Goal: Task Accomplishment & Management: Manage account settings

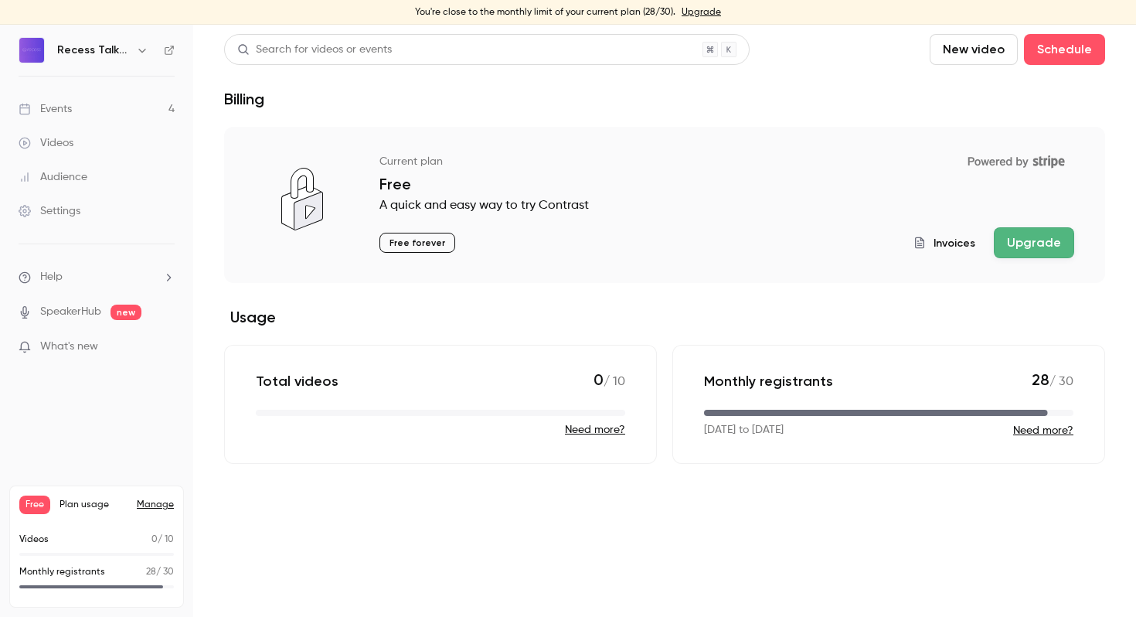
click at [85, 113] on link "Events 4" at bounding box center [96, 109] width 193 height 34
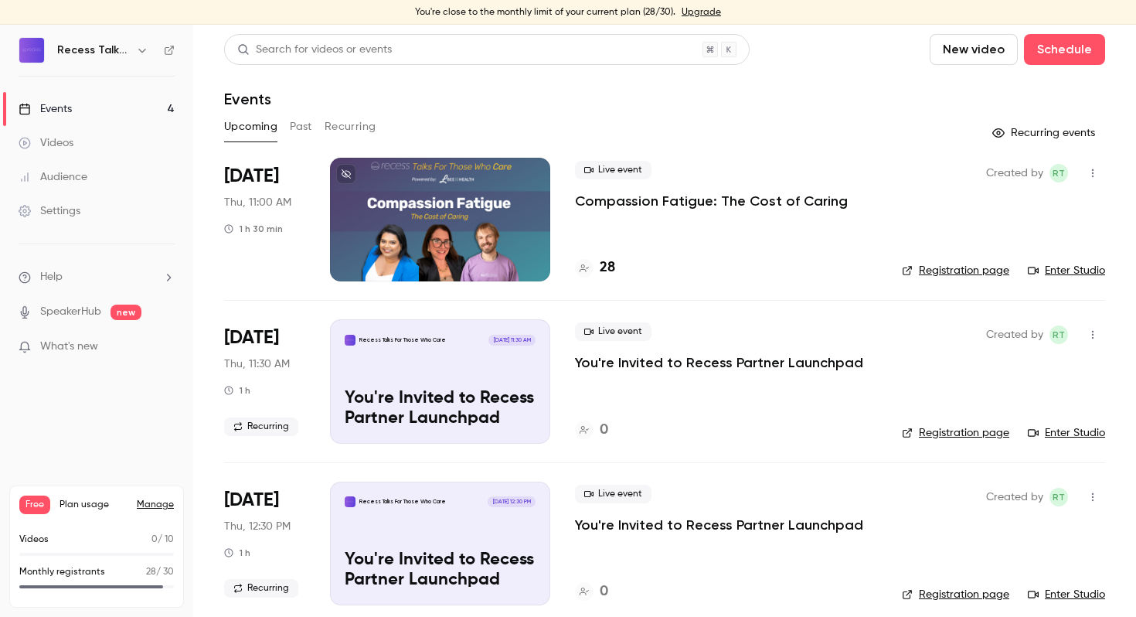
click at [629, 198] on p "Compassion Fatigue: The Cost of Caring" at bounding box center [711, 201] width 273 height 19
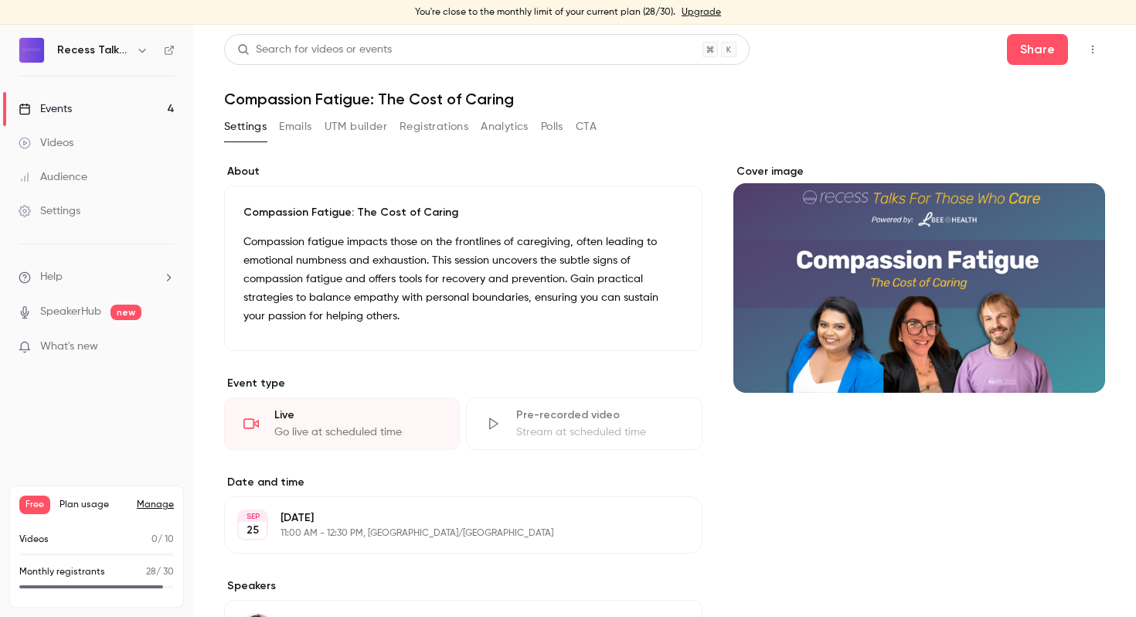
click at [442, 120] on button "Registrations" at bounding box center [433, 126] width 69 height 25
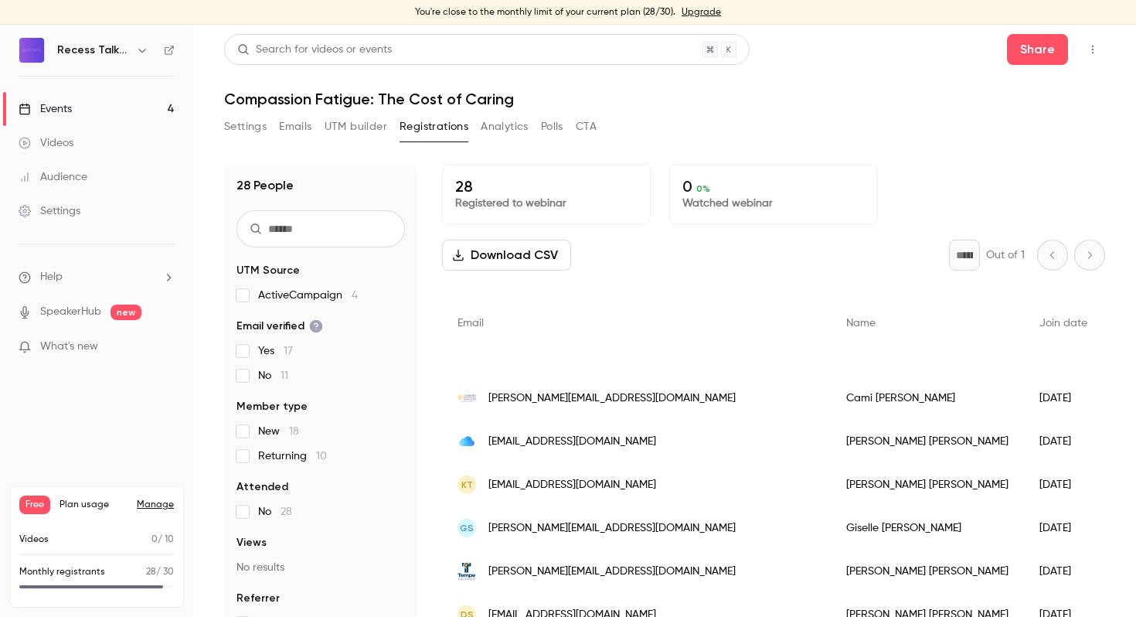
click at [700, 11] on link "Upgrade" at bounding box center [700, 12] width 39 height 12
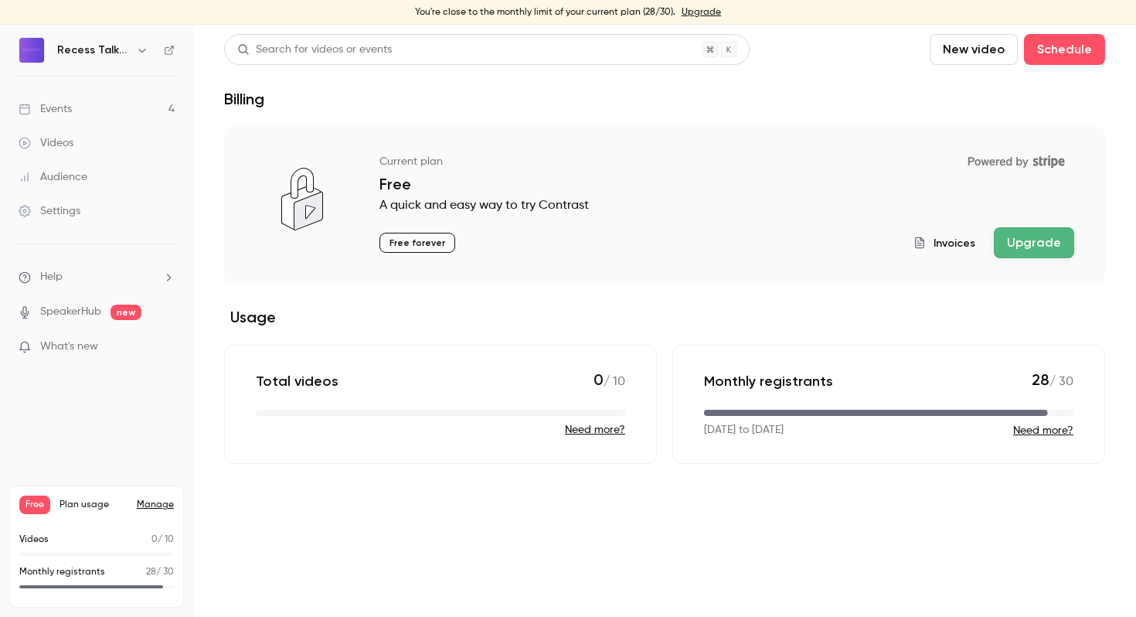
click at [1052, 236] on button "Upgrade" at bounding box center [1034, 242] width 80 height 31
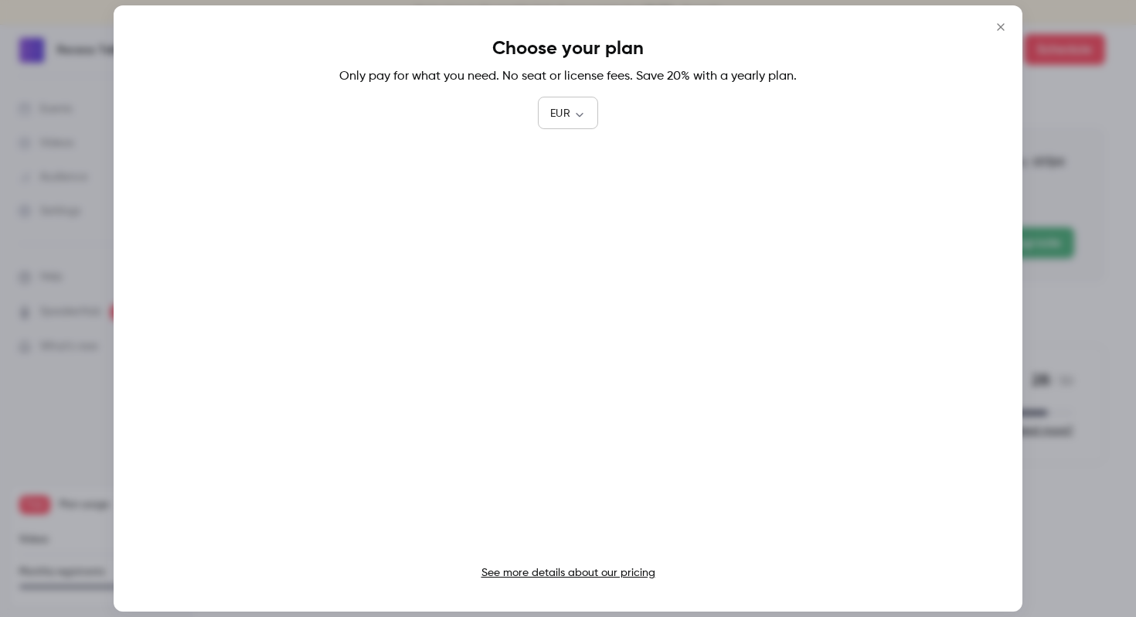
click at [575, 118] on body "You're close to the monthly limit of your current plan (28/30). Upgrade Recess …" at bounding box center [568, 321] width 1136 height 592
click at [566, 199] on li "USD" at bounding box center [568, 202] width 60 height 40
type input "***"
